Goal: Information Seeking & Learning: Learn about a topic

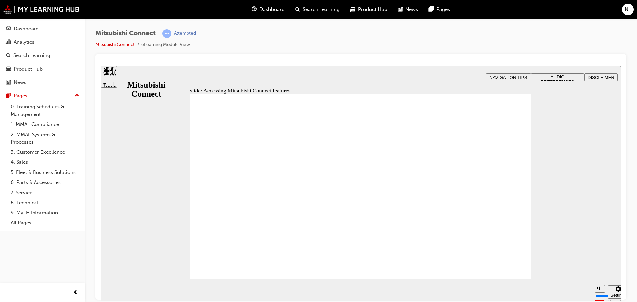
drag, startPoint x: 344, startPoint y: 265, endPoint x: 358, endPoint y: 256, distance: 17.0
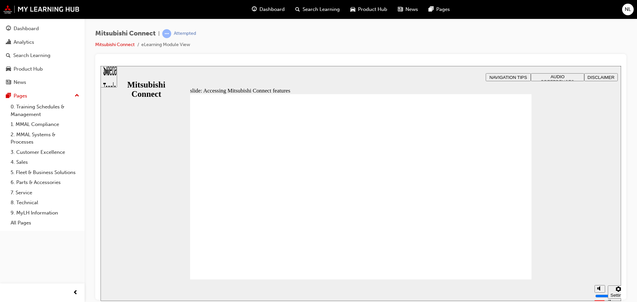
drag, startPoint x: 431, startPoint y: 149, endPoint x: 439, endPoint y: 150, distance: 8.0
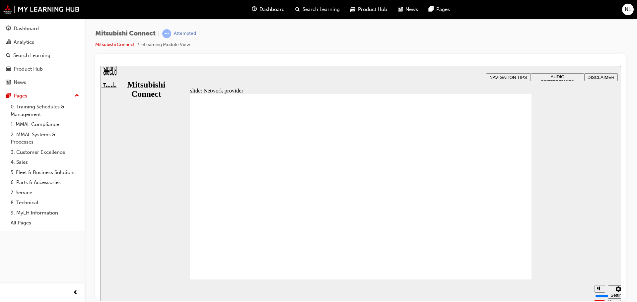
drag, startPoint x: 486, startPoint y: 158, endPoint x: 382, endPoint y: 160, distance: 103.6
drag, startPoint x: 289, startPoint y: 147, endPoint x: 294, endPoint y: 151, distance: 6.8
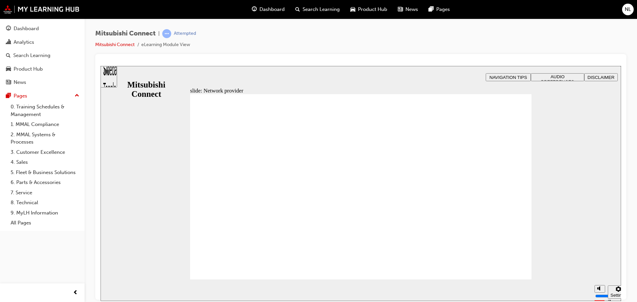
drag, startPoint x: 264, startPoint y: 138, endPoint x: 276, endPoint y: 185, distance: 48.9
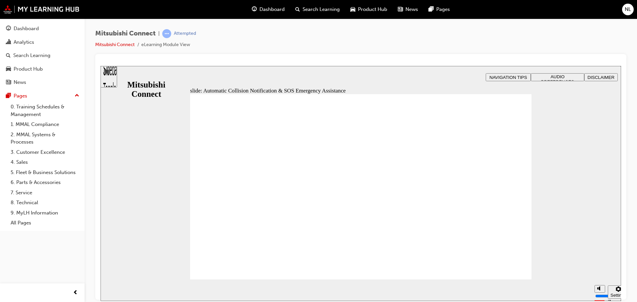
drag, startPoint x: 335, startPoint y: 252, endPoint x: 338, endPoint y: 239, distance: 12.6
drag, startPoint x: 350, startPoint y: 154, endPoint x: 351, endPoint y: 158, distance: 3.9
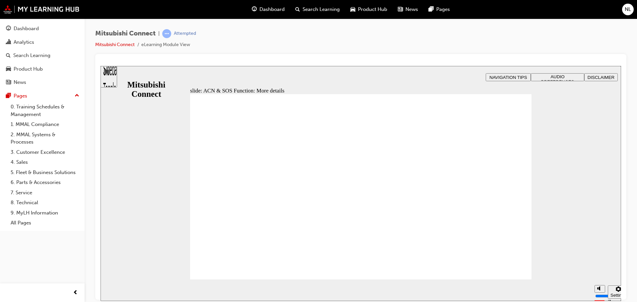
drag, startPoint x: 371, startPoint y: 92, endPoint x: 371, endPoint y: 97, distance: 5.0
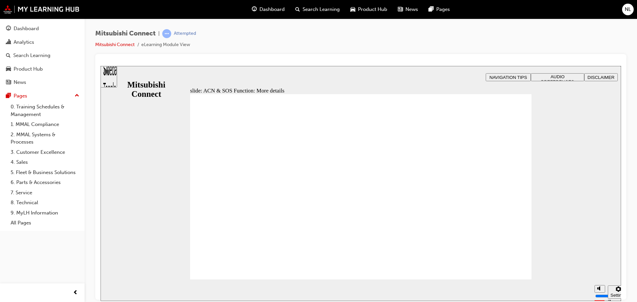
drag, startPoint x: 532, startPoint y: 267, endPoint x: 521, endPoint y: 269, distance: 11.4
click at [532, 268] on div "slide: ACN & SOS Function: More details Rectangle 1 B N Rectangle 2 Rectangle 3…" at bounding box center [361, 183] width 521 height 235
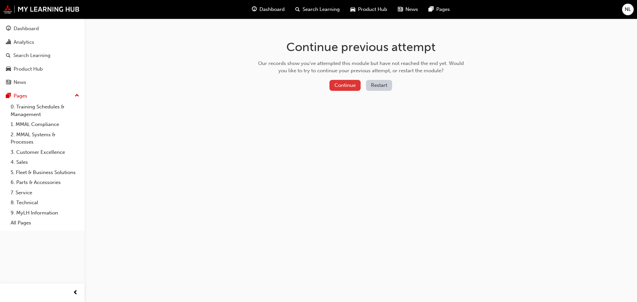
click at [342, 87] on button "Continue" at bounding box center [345, 85] width 31 height 11
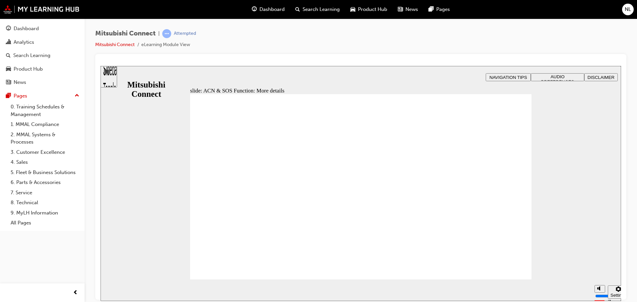
drag, startPoint x: 513, startPoint y: 264, endPoint x: 547, endPoint y: 277, distance: 36.1
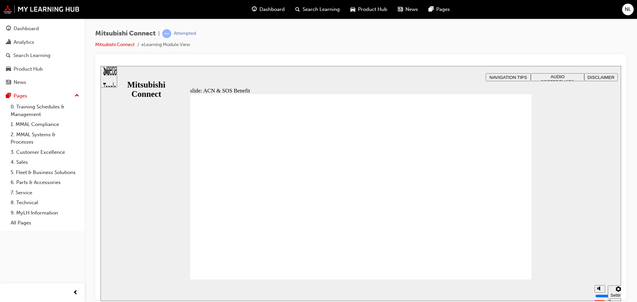
drag, startPoint x: 398, startPoint y: 170, endPoint x: 400, endPoint y: 173, distance: 3.7
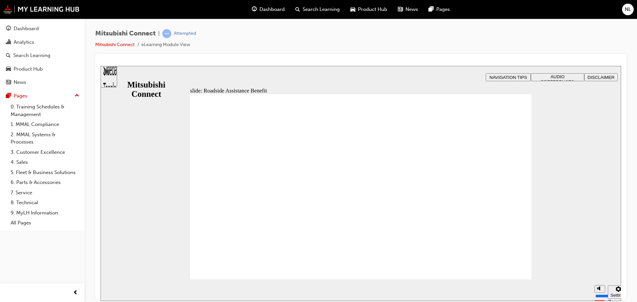
drag, startPoint x: 296, startPoint y: 182, endPoint x: 294, endPoint y: 201, distance: 19.3
checkbox input "true"
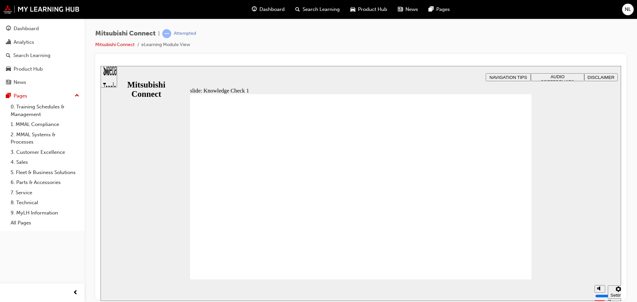
drag, startPoint x: 207, startPoint y: 230, endPoint x: 219, endPoint y: 265, distance: 37.3
drag, startPoint x: 350, startPoint y: 238, endPoint x: 428, endPoint y: 289, distance: 93.2
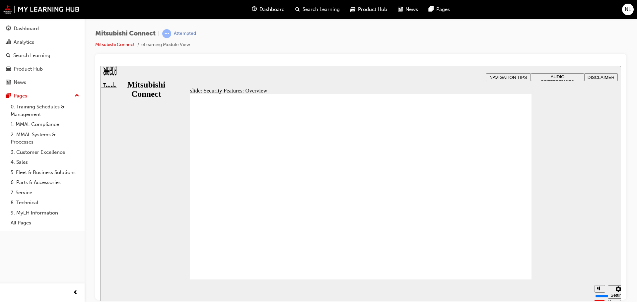
drag, startPoint x: 262, startPoint y: 196, endPoint x: 289, endPoint y: 205, distance: 28.9
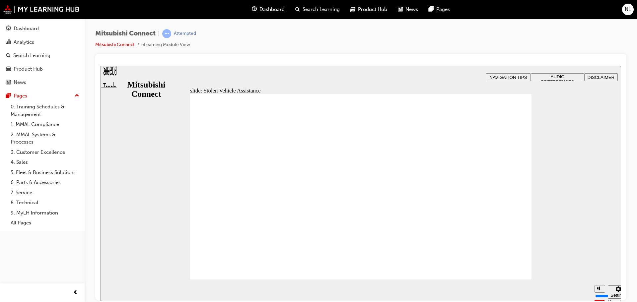
drag, startPoint x: 509, startPoint y: 268, endPoint x: 498, endPoint y: 294, distance: 28.4
drag, startPoint x: 294, startPoint y: 188, endPoint x: 336, endPoint y: 252, distance: 75.8
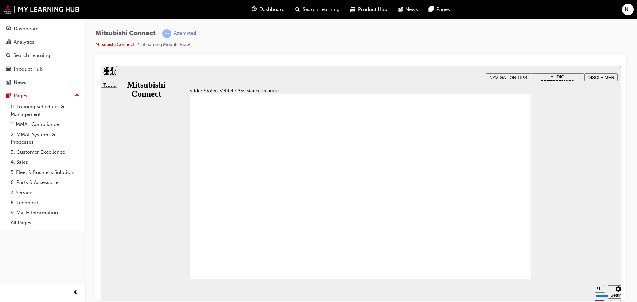
drag, startPoint x: 434, startPoint y: 198, endPoint x: 433, endPoint y: 201, distance: 3.8
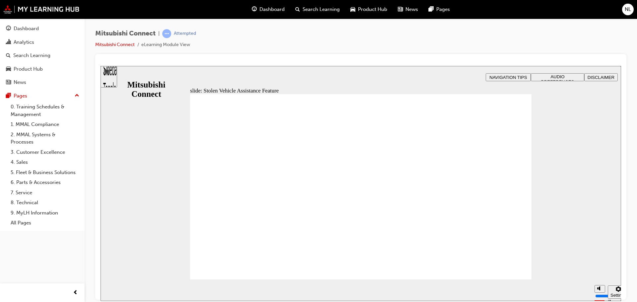
drag, startPoint x: 425, startPoint y: 179, endPoint x: 429, endPoint y: 191, distance: 13.2
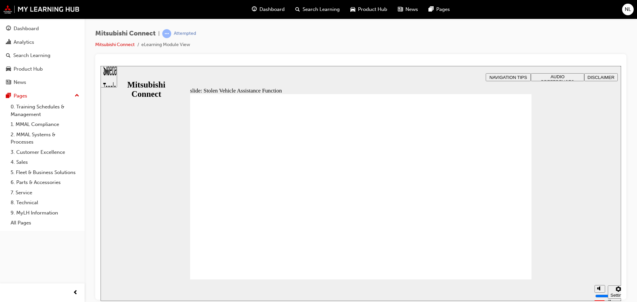
drag, startPoint x: 317, startPoint y: 152, endPoint x: 311, endPoint y: 188, distance: 36.3
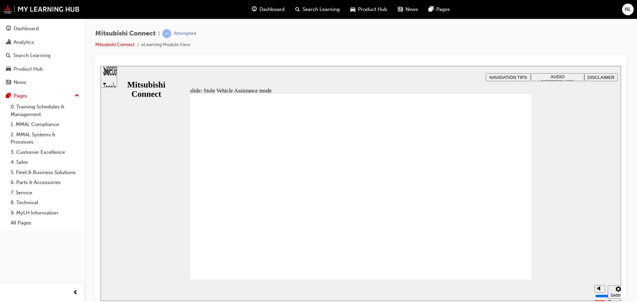
drag, startPoint x: 312, startPoint y: 197, endPoint x: 318, endPoint y: 198, distance: 6.3
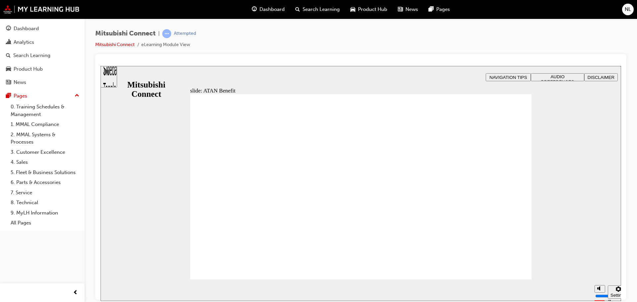
drag, startPoint x: 441, startPoint y: 215, endPoint x: 448, endPoint y: 215, distance: 7.0
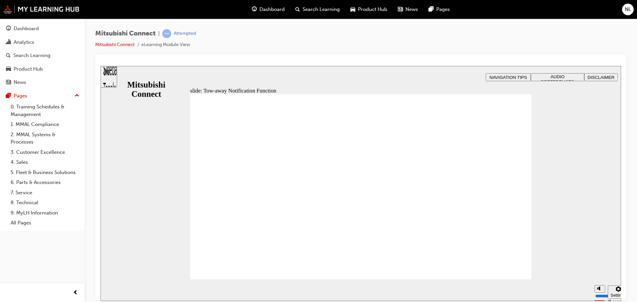
drag, startPoint x: 306, startPoint y: 136, endPoint x: 394, endPoint y: 170, distance: 93.8
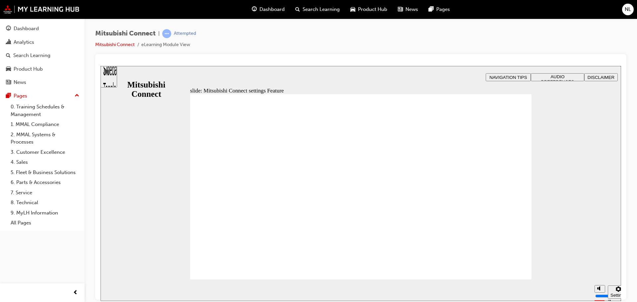
drag, startPoint x: 511, startPoint y: 265, endPoint x: 545, endPoint y: 273, distance: 34.5
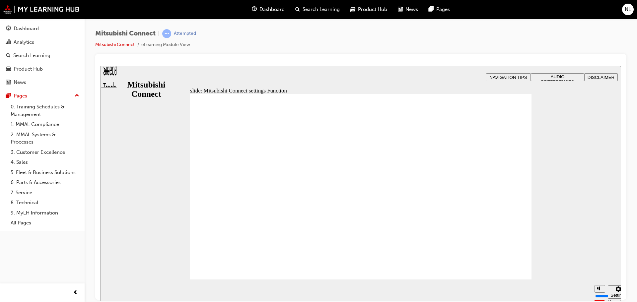
drag, startPoint x: 509, startPoint y: 267, endPoint x: 563, endPoint y: 264, distance: 54.2
radio input "true"
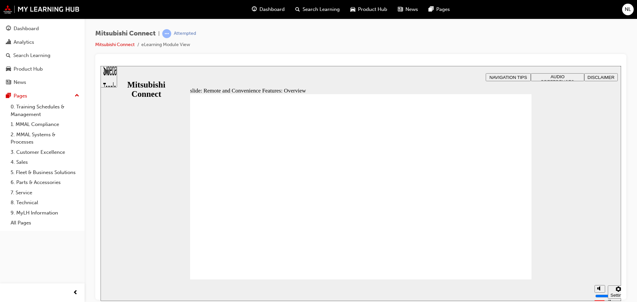
drag, startPoint x: 234, startPoint y: 261, endPoint x: 353, endPoint y: 264, distance: 119.5
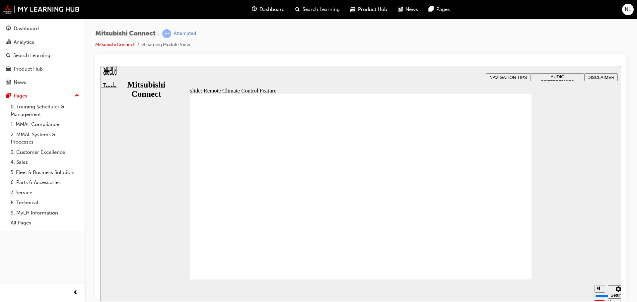
drag, startPoint x: 403, startPoint y: 169, endPoint x: 423, endPoint y: 189, distance: 29.1
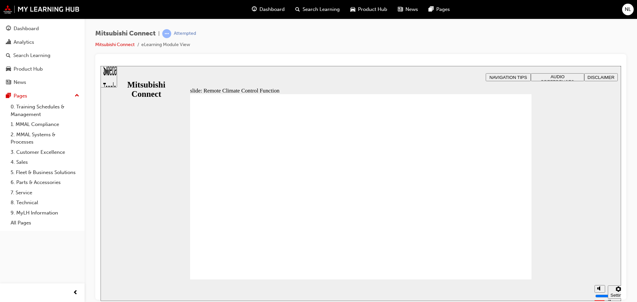
drag, startPoint x: 326, startPoint y: 163, endPoint x: 343, endPoint y: 162, distance: 17.6
drag, startPoint x: 431, startPoint y: 148, endPoint x: 470, endPoint y: 154, distance: 39.2
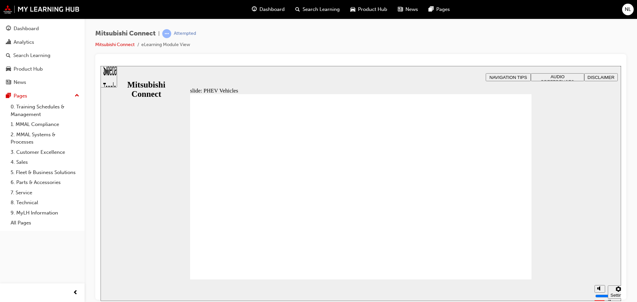
drag, startPoint x: 416, startPoint y: 229, endPoint x: 439, endPoint y: 227, distance: 23.4
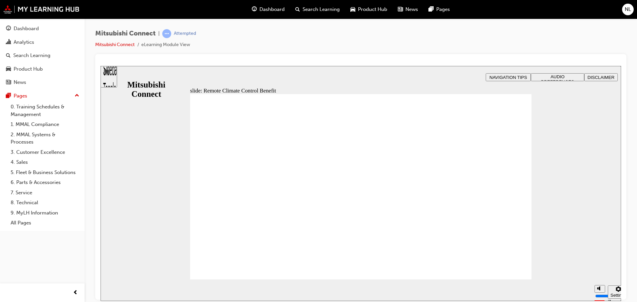
drag, startPoint x: 262, startPoint y: 186, endPoint x: 300, endPoint y: 181, distance: 39.1
drag, startPoint x: 345, startPoint y: 190, endPoint x: 355, endPoint y: 188, distance: 10.5
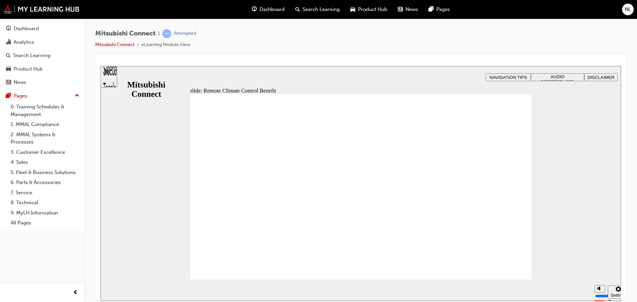
drag, startPoint x: 381, startPoint y: 181, endPoint x: 387, endPoint y: 174, distance: 9.6
drag, startPoint x: 347, startPoint y: 154, endPoint x: 357, endPoint y: 151, distance: 10.5
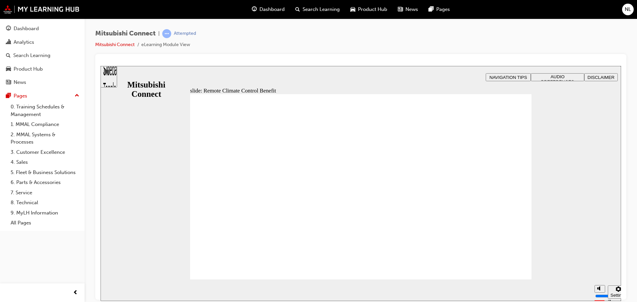
click at [518, 281] on section "Pause (Ctrl+Alt+P) Replay (Ctrl+Alt+R) Show captions (Ctrl+Alt+C) Playback spee…" at bounding box center [361, 290] width 521 height 22
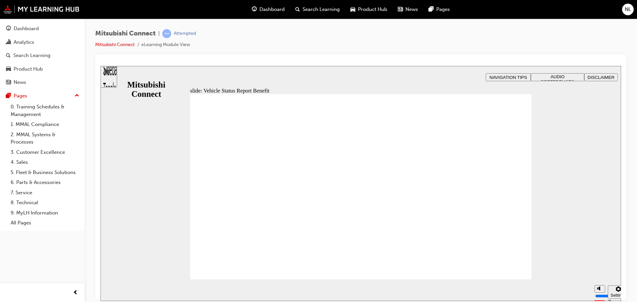
drag, startPoint x: 329, startPoint y: 149, endPoint x: 338, endPoint y: 160, distance: 13.7
drag, startPoint x: 250, startPoint y: 224, endPoint x: 351, endPoint y: 231, distance: 102.1
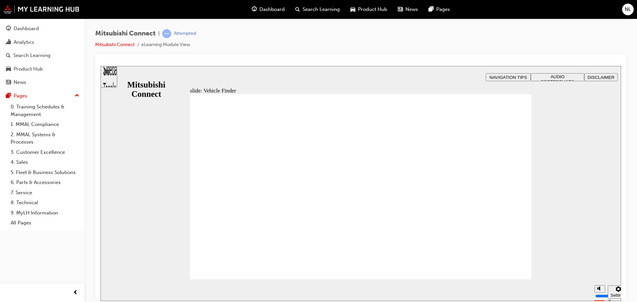
drag, startPoint x: 257, startPoint y: 228, endPoint x: 256, endPoint y: 240, distance: 12.0
drag, startPoint x: 256, startPoint y: 244, endPoint x: 256, endPoint y: 247, distance: 3.3
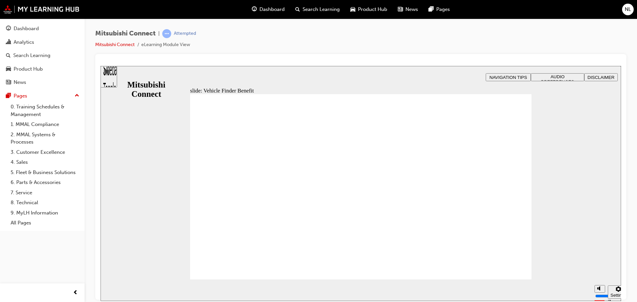
drag, startPoint x: 441, startPoint y: 172, endPoint x: 431, endPoint y: 176, distance: 10.7
drag, startPoint x: 442, startPoint y: 182, endPoint x: 443, endPoint y: 186, distance: 4.0
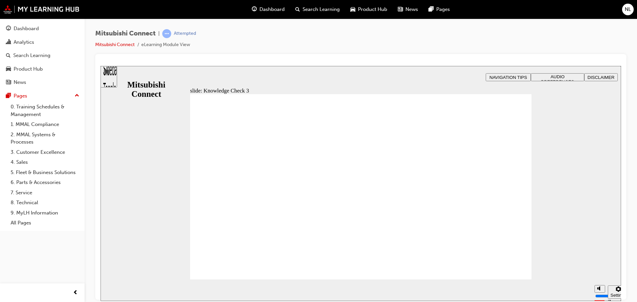
drag, startPoint x: 402, startPoint y: 134, endPoint x: 418, endPoint y: 141, distance: 17.6
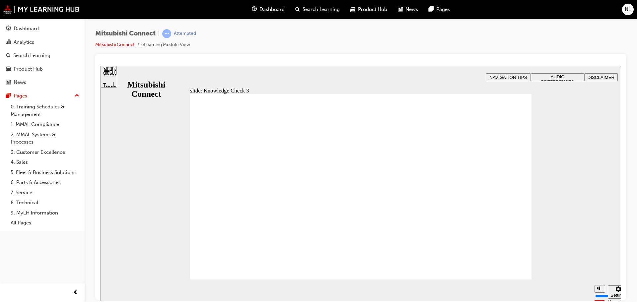
drag, startPoint x: 388, startPoint y: 170, endPoint x: 360, endPoint y: 172, distance: 27.9
